Goal: Task Accomplishment & Management: Complete application form

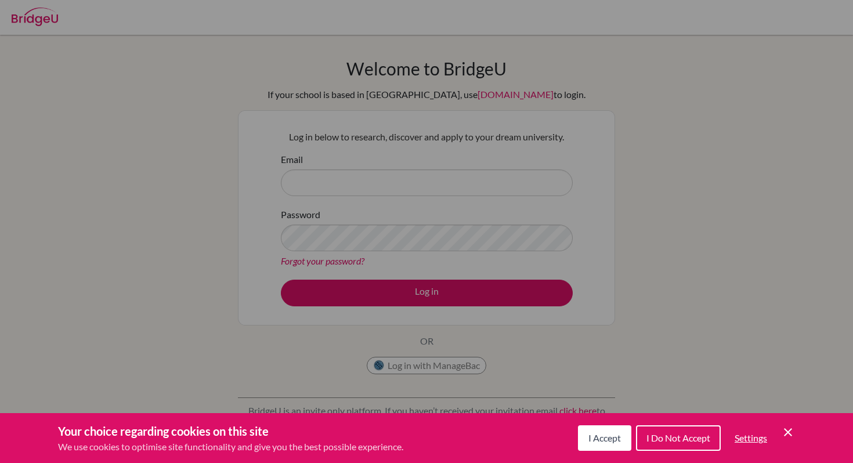
click at [791, 434] on icon "Cookie Control Close Icon" at bounding box center [788, 432] width 14 height 14
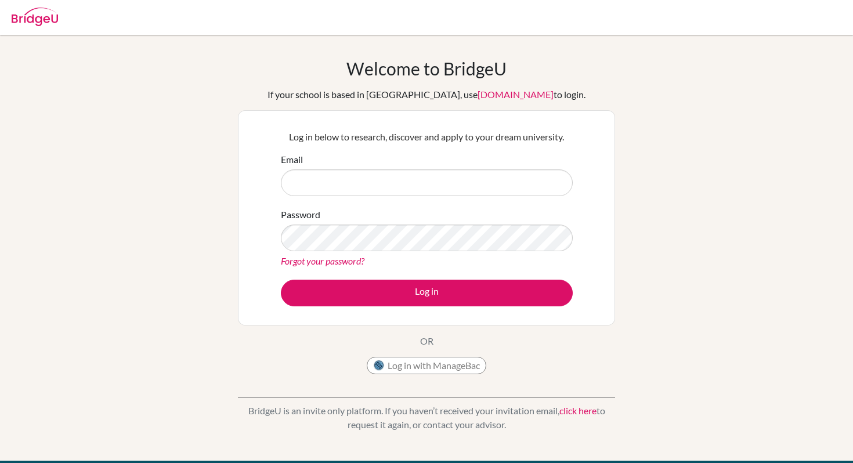
click at [775, 343] on div "Welcome to BridgeU If your school is based in China, use app.bridge-u.com.cn to…" at bounding box center [426, 248] width 853 height 380
click at [525, 187] on input "Email" at bounding box center [427, 182] width 292 height 27
click at [669, 147] on div "Welcome to BridgeU If your school is based in China, use app.bridge-u.com.cn to…" at bounding box center [426, 248] width 853 height 380
click at [452, 153] on div "Email" at bounding box center [427, 175] width 292 height 44
click at [446, 175] on input "Email" at bounding box center [427, 182] width 292 height 27
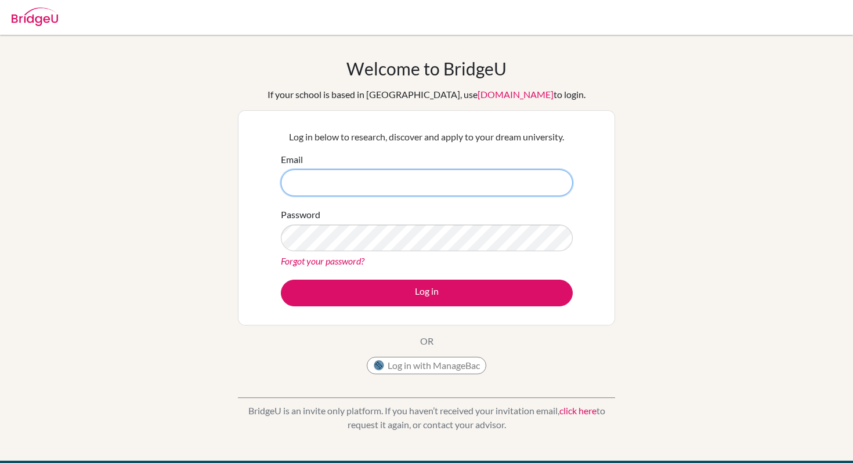
click at [352, 185] on input "Email" at bounding box center [427, 182] width 292 height 27
type input "[EMAIL_ADDRESS][DOMAIN_NAME]"
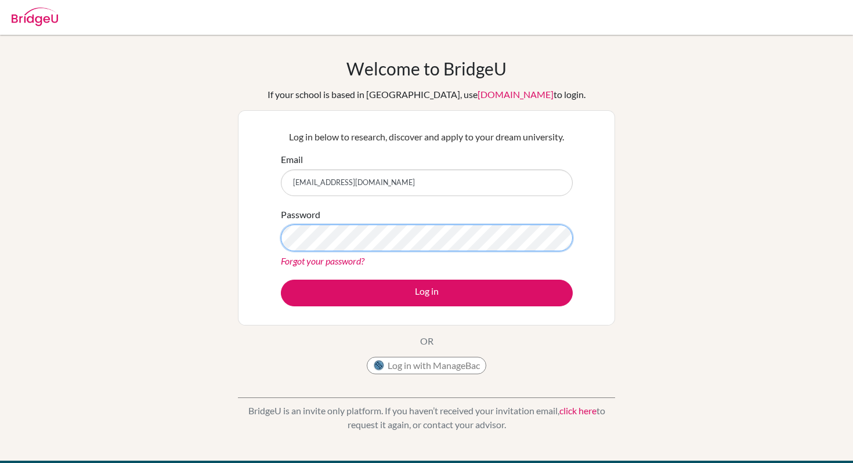
click at [281, 280] on button "Log in" at bounding box center [427, 293] width 292 height 27
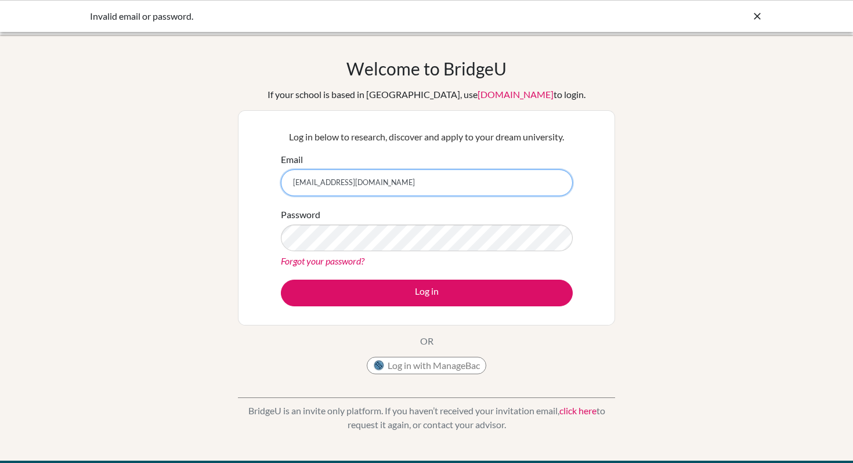
click at [407, 176] on input "[EMAIL_ADDRESS][DOMAIN_NAME]" at bounding box center [427, 182] width 292 height 27
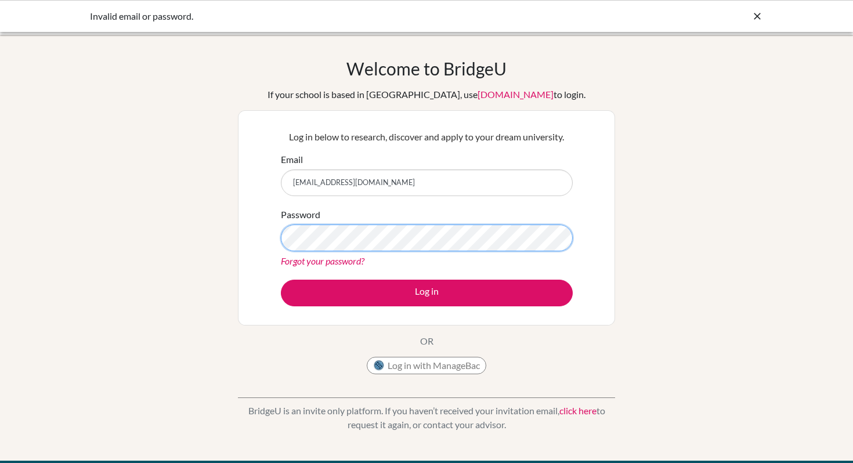
click at [281, 280] on button "Log in" at bounding box center [427, 293] width 292 height 27
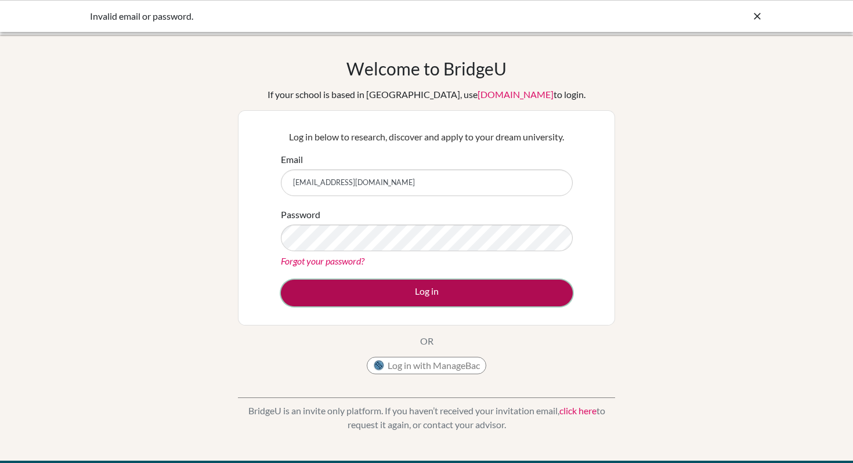
click at [391, 295] on button "Log in" at bounding box center [427, 293] width 292 height 27
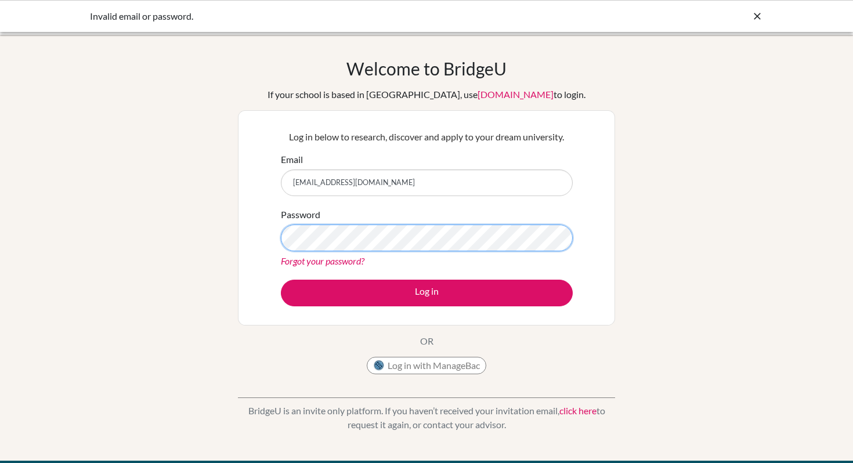
click at [281, 280] on button "Log in" at bounding box center [427, 293] width 292 height 27
click at [452, 308] on div "Log in below to research, discover and apply to your dream university. Email ja…" at bounding box center [426, 217] width 306 height 191
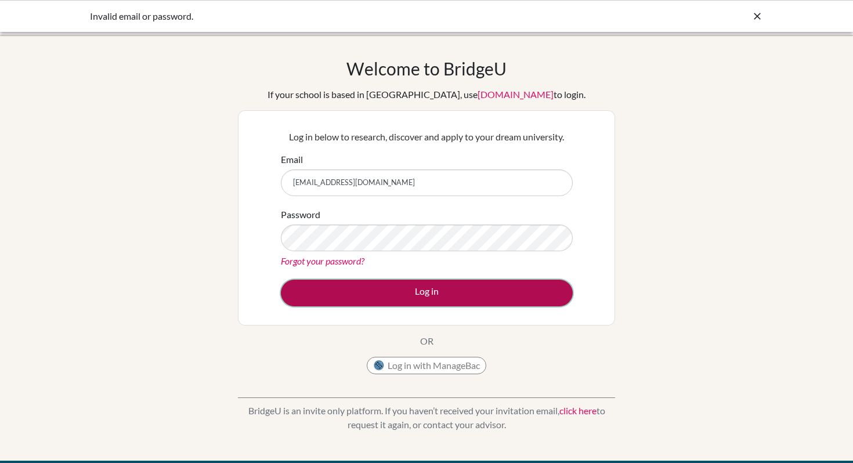
click at [455, 297] on button "Log in" at bounding box center [427, 293] width 292 height 27
